Goal: Task Accomplishment & Management: Manage account settings

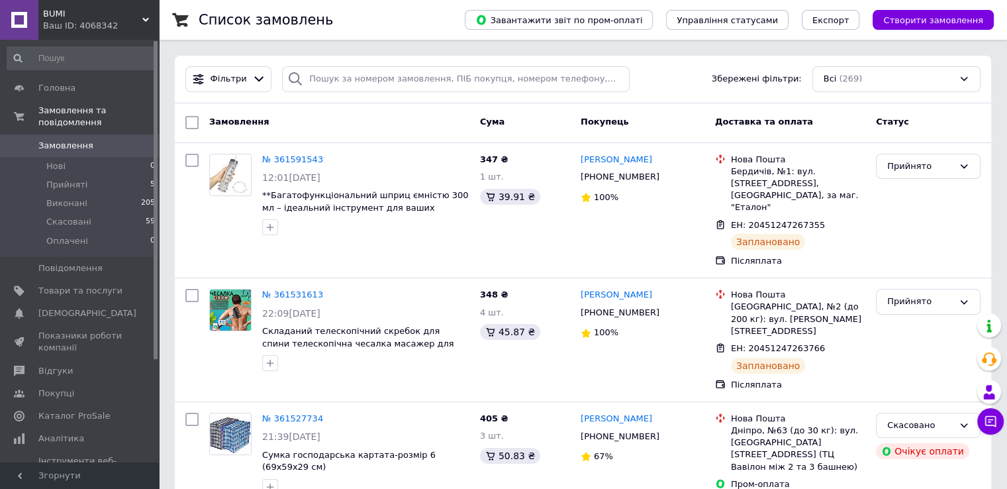
click at [64, 140] on span "Замовлення" at bounding box center [65, 146] width 55 height 12
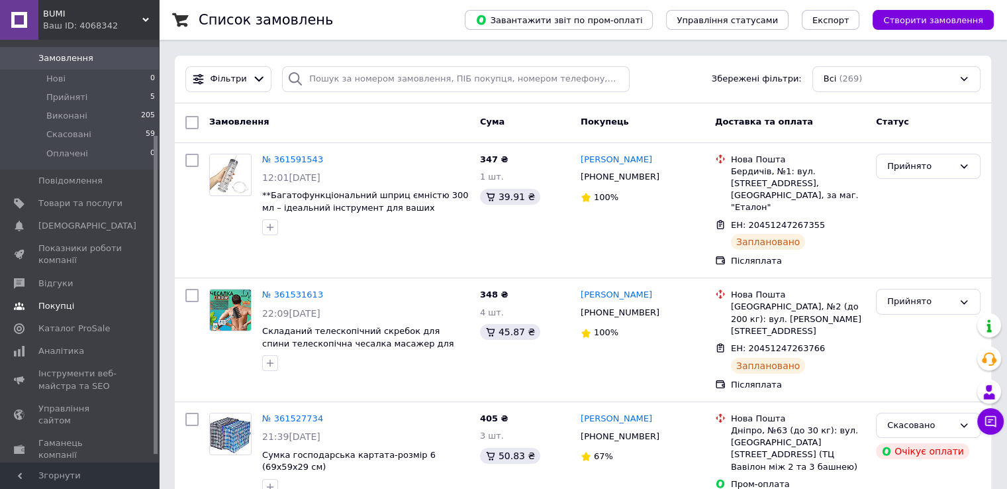
scroll to position [135, 0]
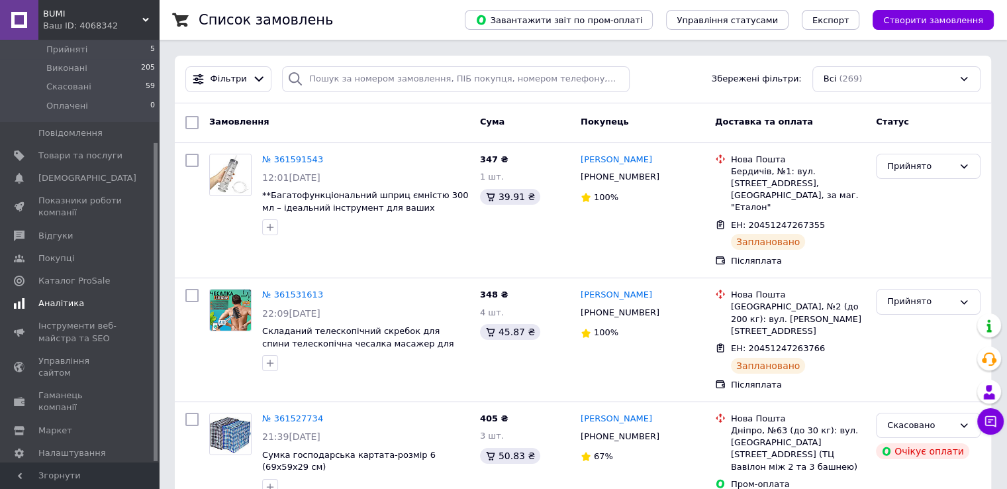
click at [103, 297] on span "Аналітика" at bounding box center [80, 303] width 84 height 12
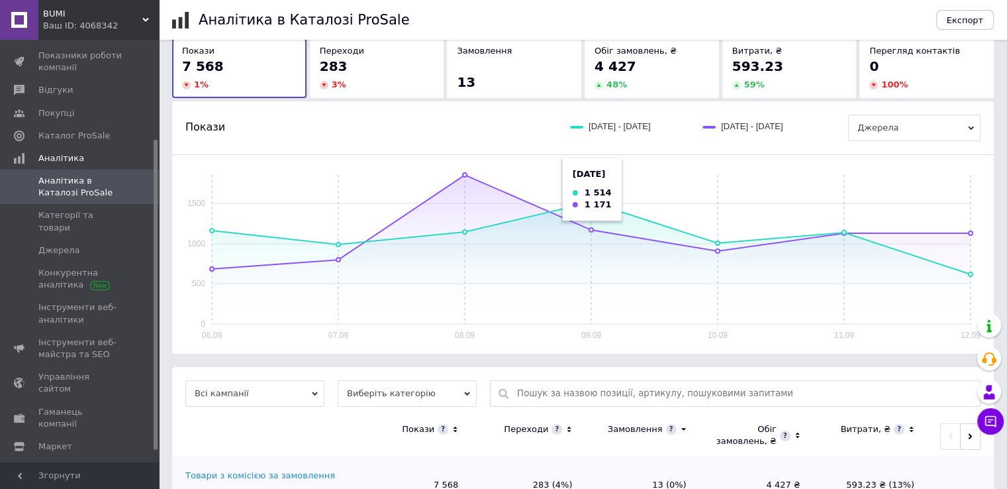
scroll to position [132, 0]
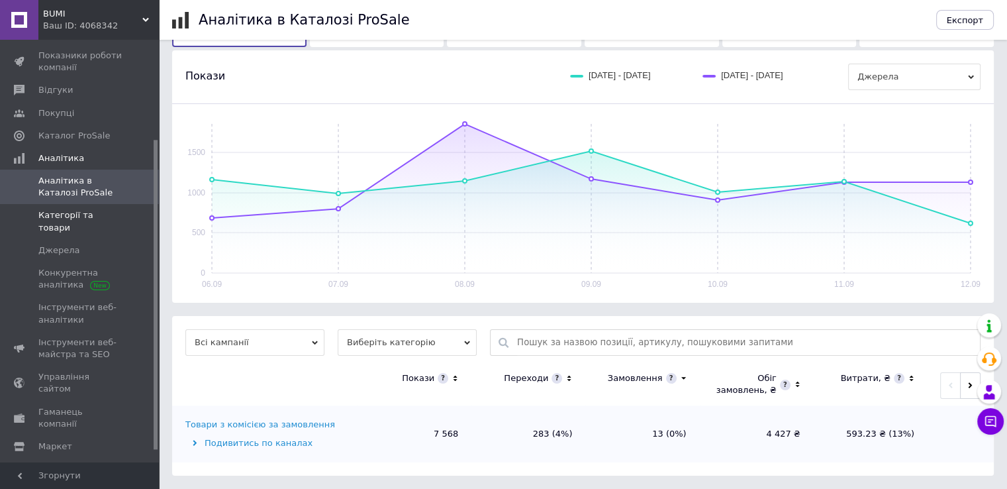
click at [70, 218] on span "Категорії та товари" at bounding box center [80, 221] width 84 height 24
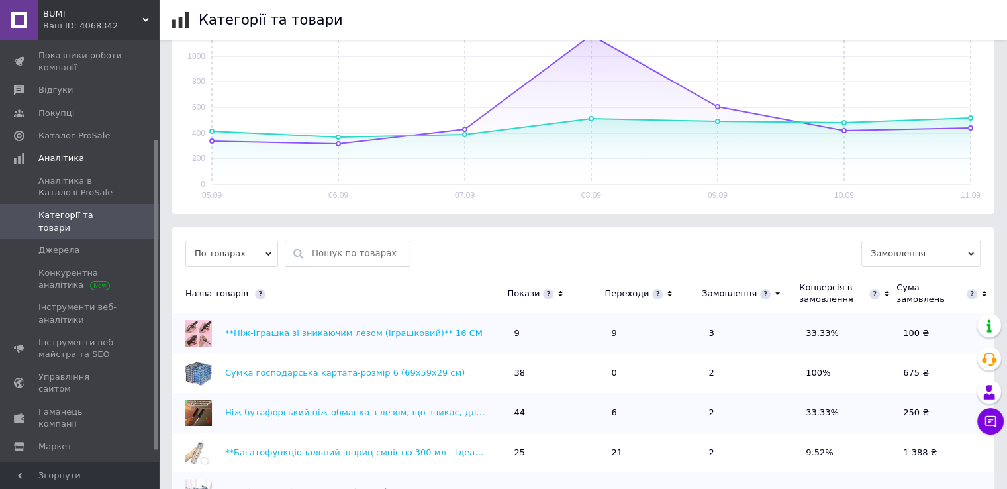
click at [556, 293] on icon at bounding box center [560, 293] width 9 height 11
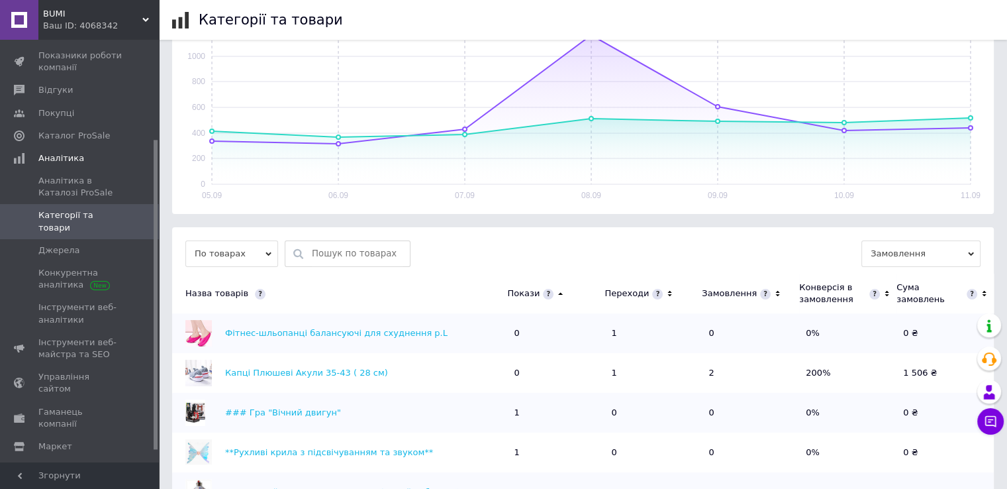
click at [556, 293] on icon at bounding box center [560, 293] width 9 height 11
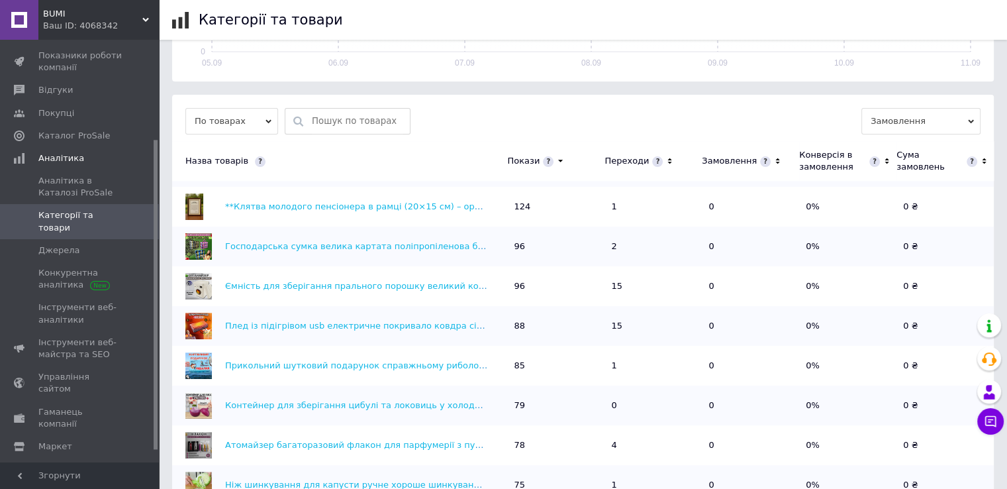
scroll to position [66, 0]
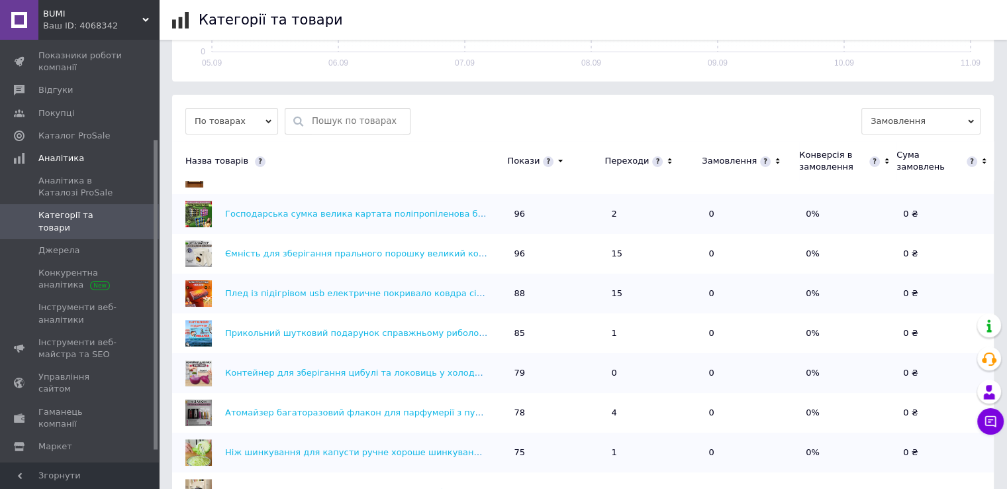
click at [668, 162] on icon at bounding box center [670, 161] width 4 height 6
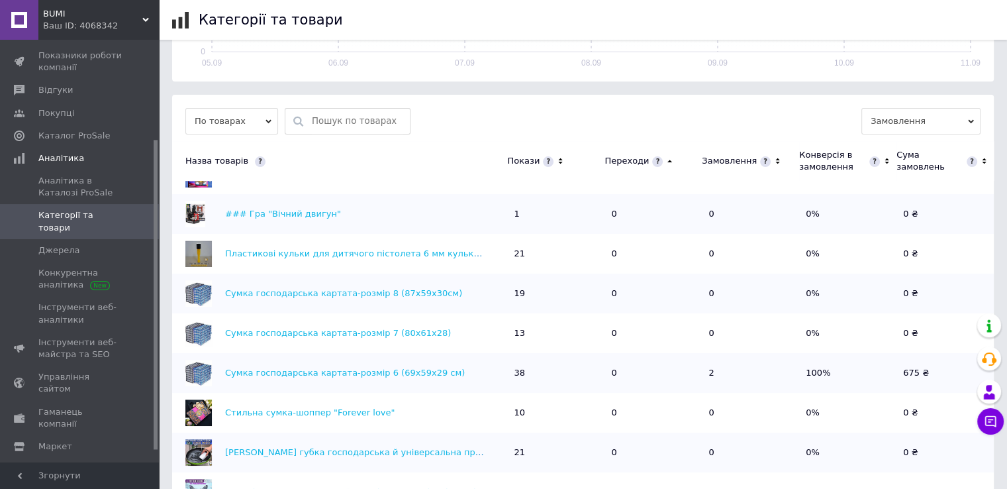
click at [668, 162] on icon at bounding box center [670, 161] width 5 height 3
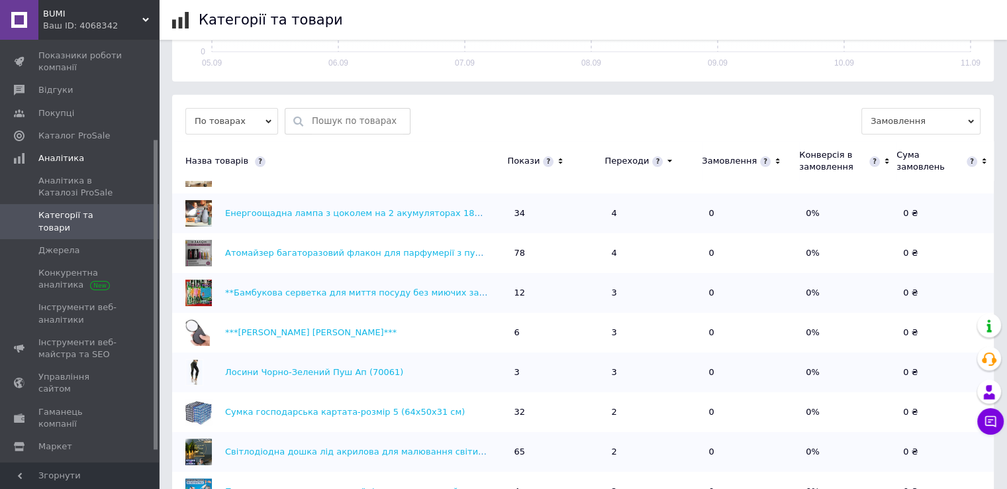
scroll to position [432, 0]
